Goal: Task Accomplishment & Management: Manage account settings

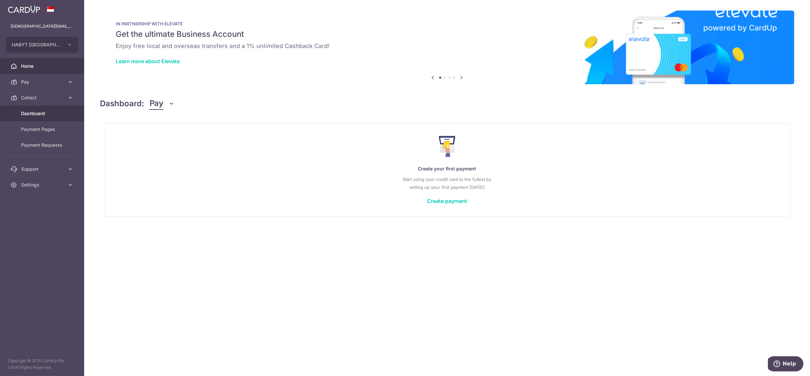
click at [46, 116] on span "Dashboard" at bounding box center [42, 113] width 43 height 7
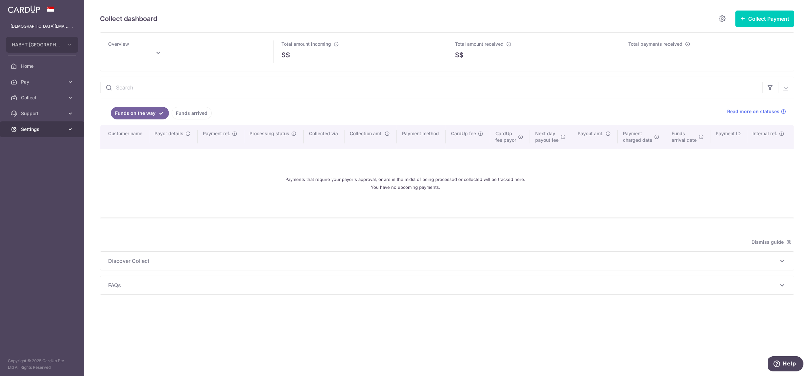
click at [32, 128] on span "Settings" at bounding box center [42, 129] width 43 height 7
click at [45, 166] on link "Logout" at bounding box center [42, 161] width 84 height 16
